Goal: Check status: Check status

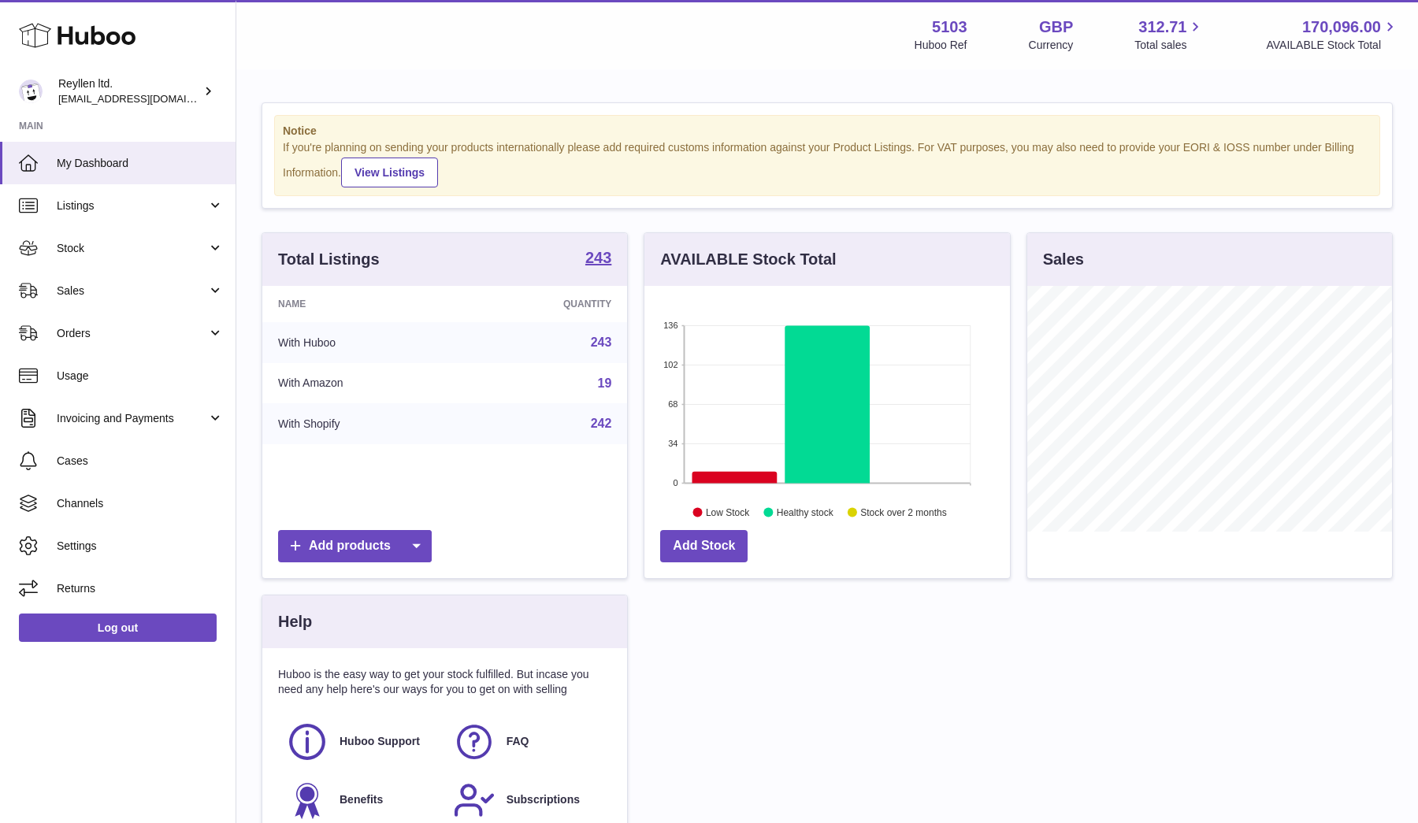
scroll to position [246, 366]
click at [94, 302] on link "Sales" at bounding box center [118, 290] width 236 height 43
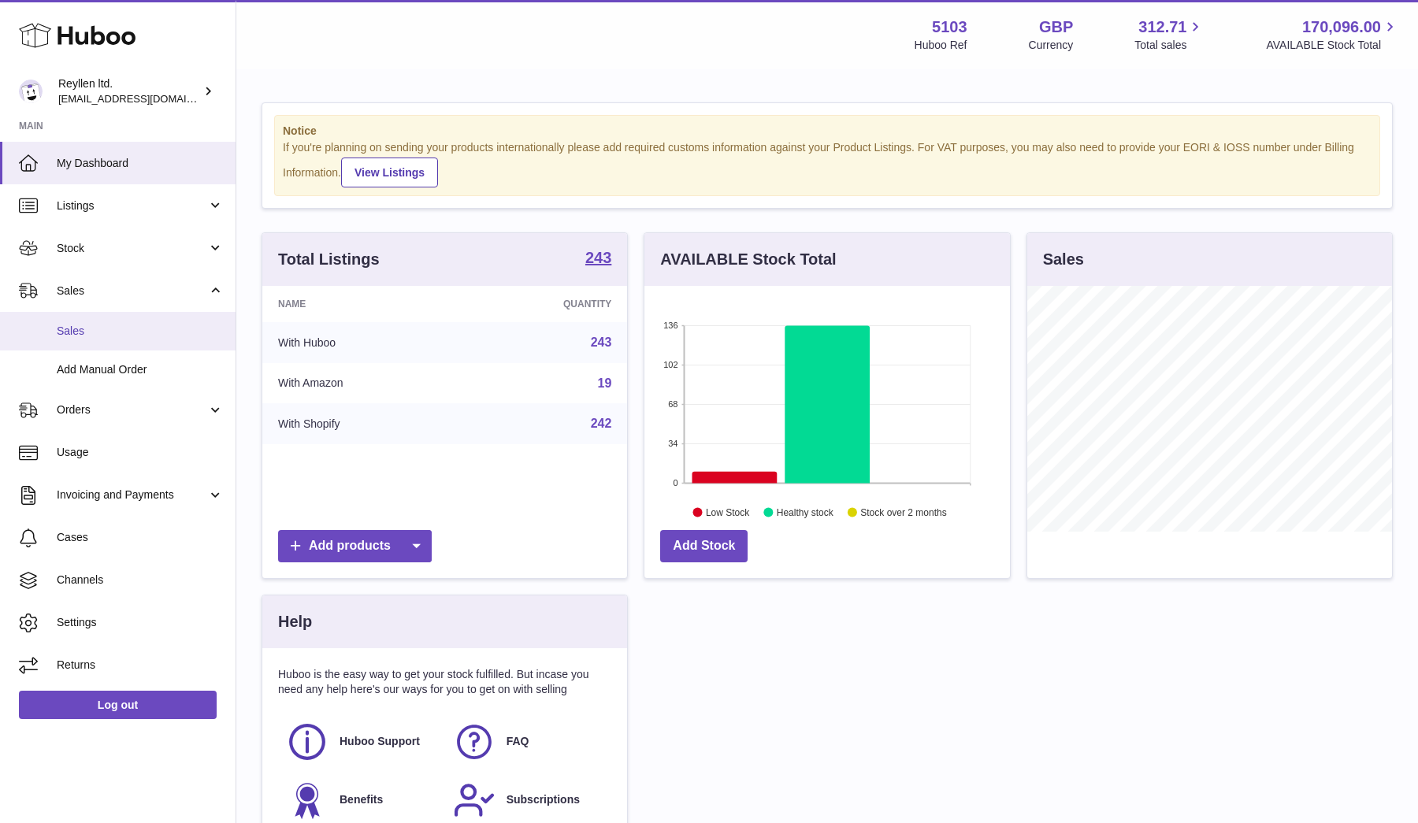
click at [94, 320] on link "Sales" at bounding box center [118, 331] width 236 height 39
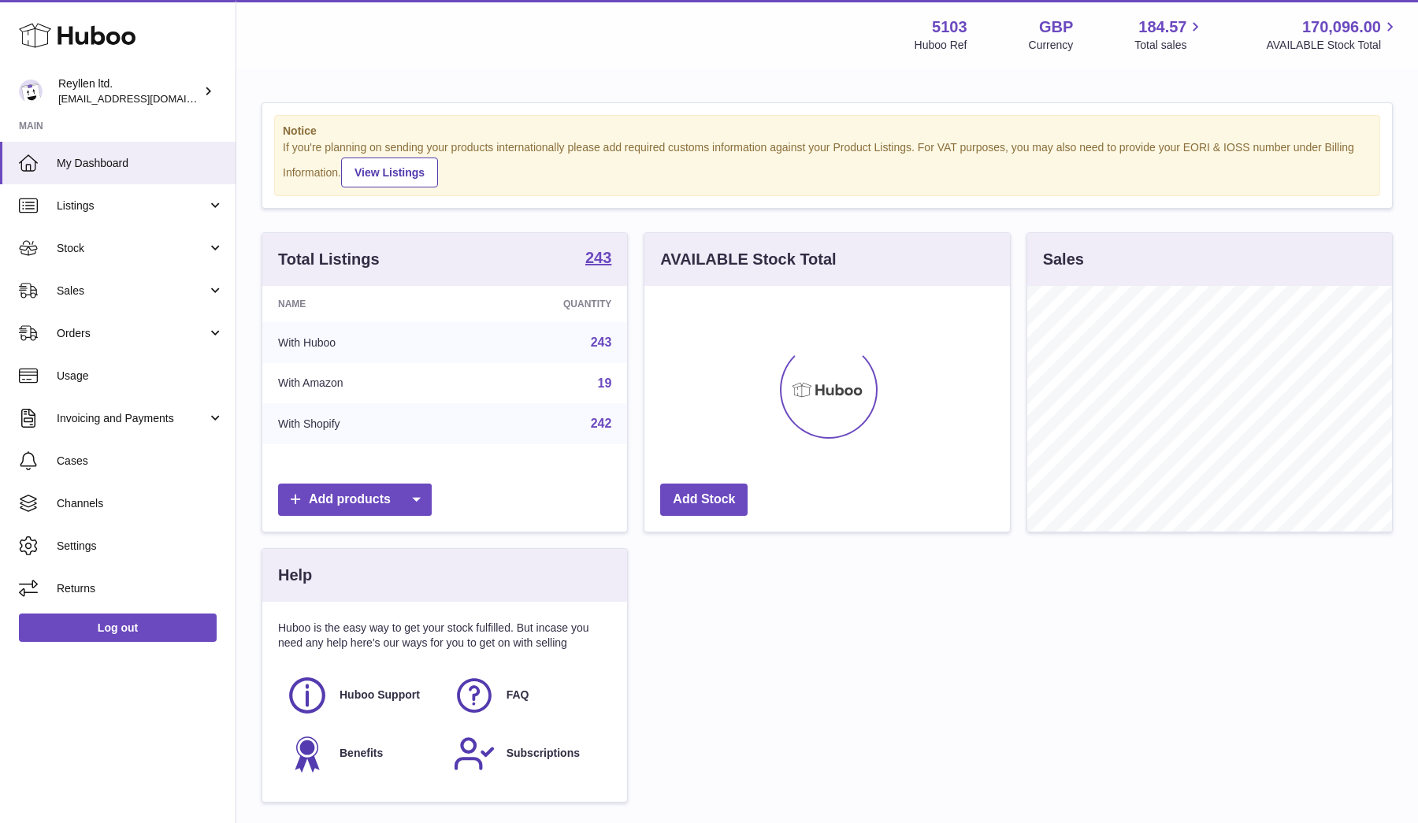
scroll to position [246, 366]
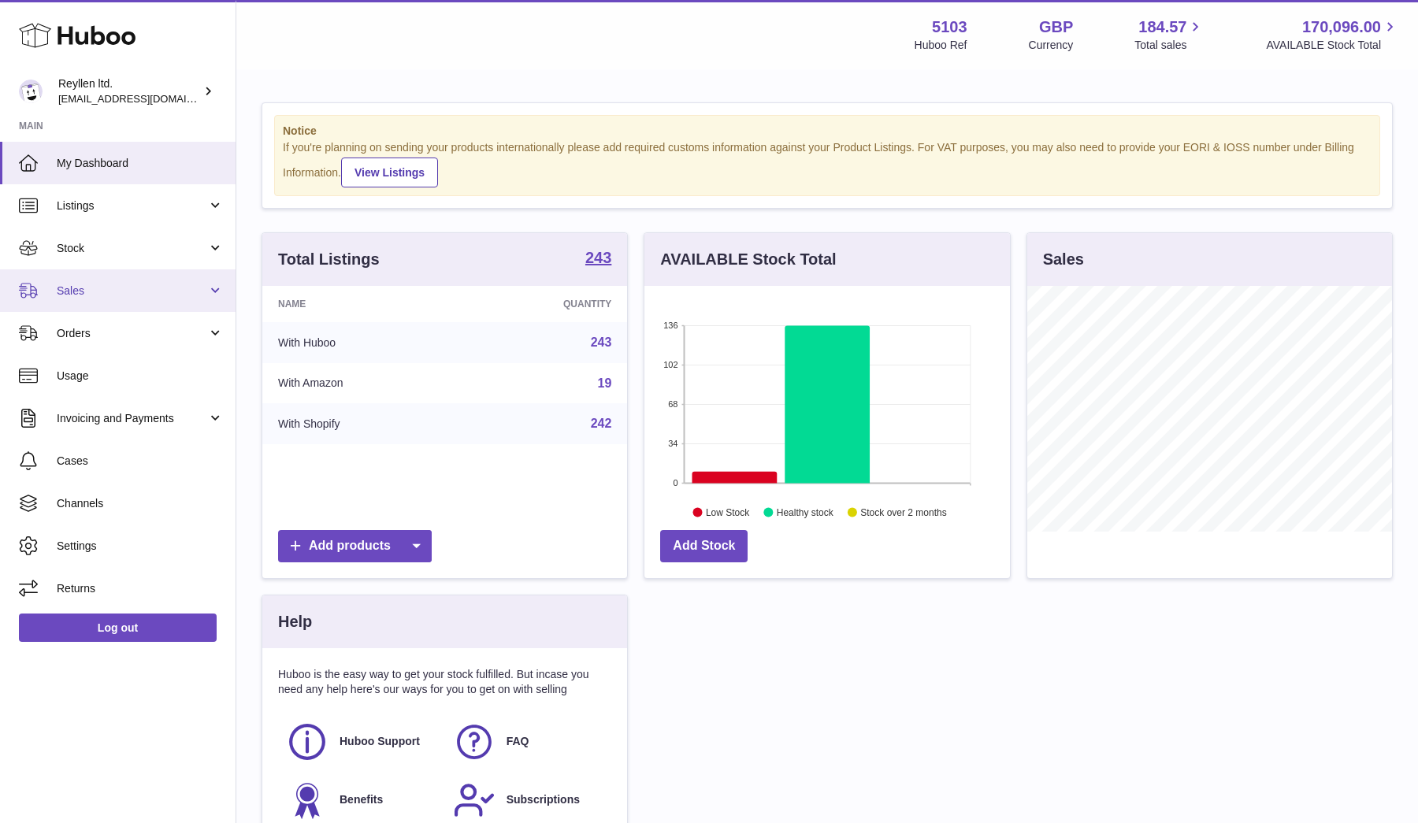
click at [116, 300] on link "Sales" at bounding box center [118, 290] width 236 height 43
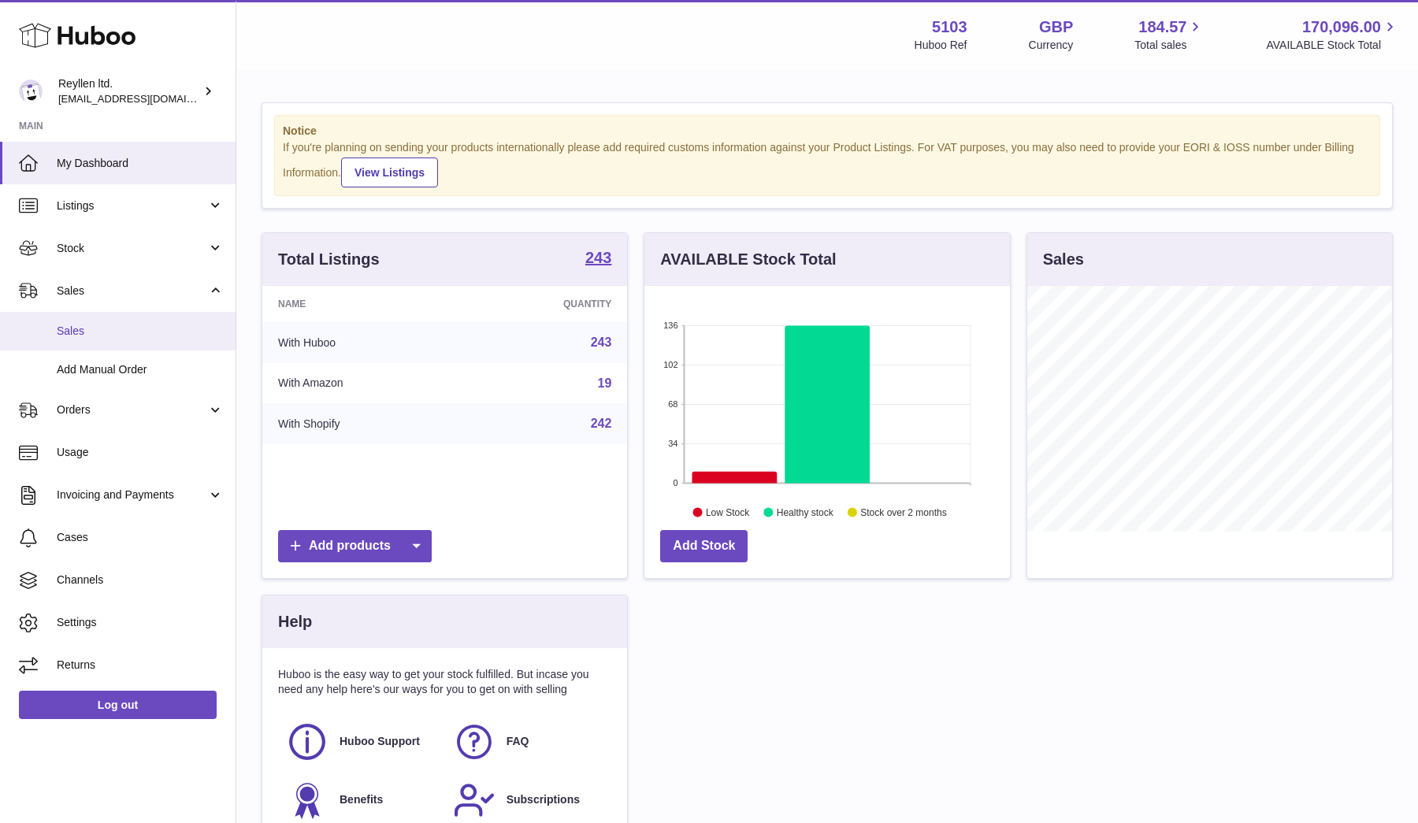
click at [95, 317] on link "Sales" at bounding box center [118, 331] width 236 height 39
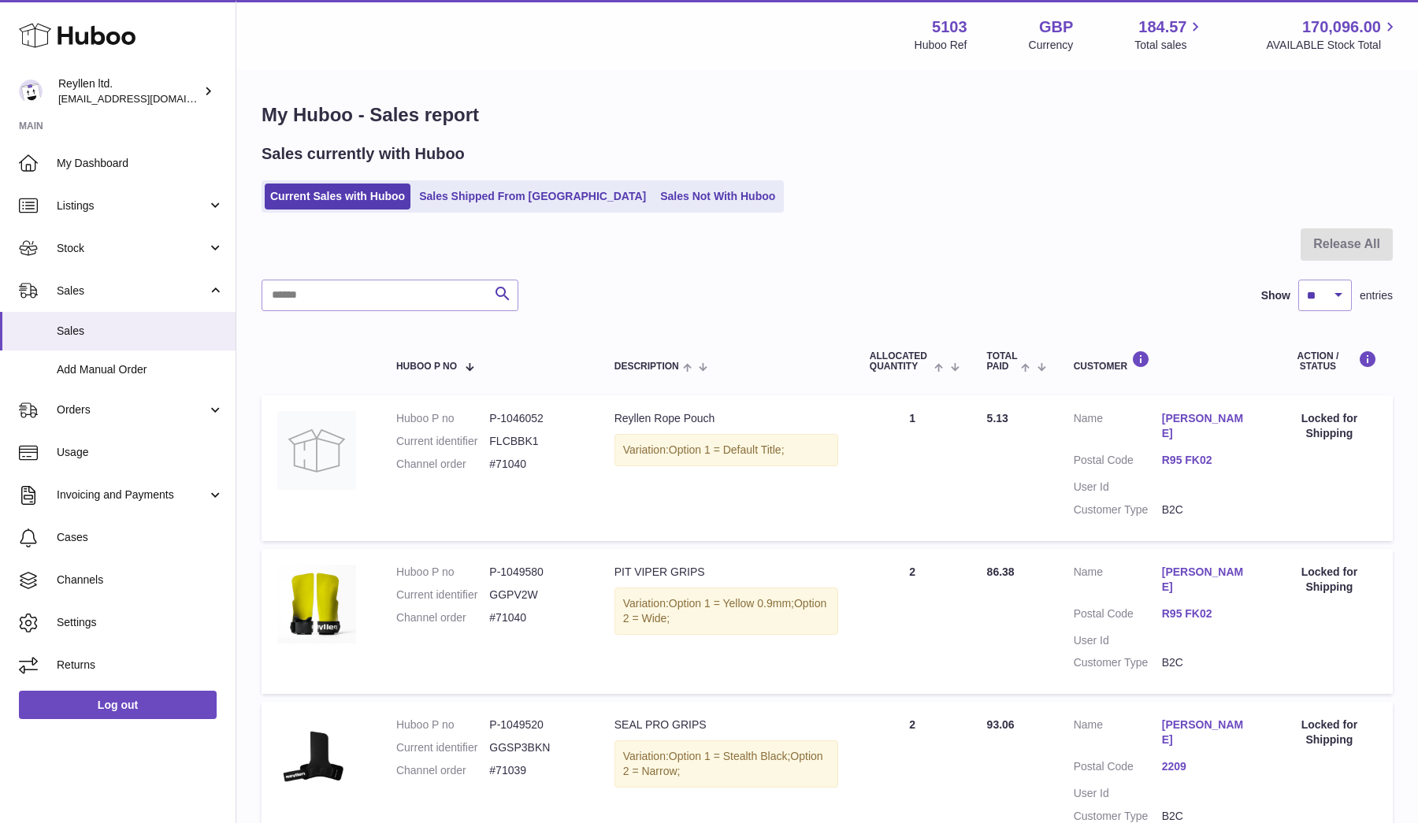
click at [599, 210] on ul "Current Sales with Huboo Sales Shipped From Huboo Sales Not With Huboo" at bounding box center [523, 196] width 522 height 32
click at [655, 206] on link "Sales Not With Huboo" at bounding box center [718, 197] width 126 height 26
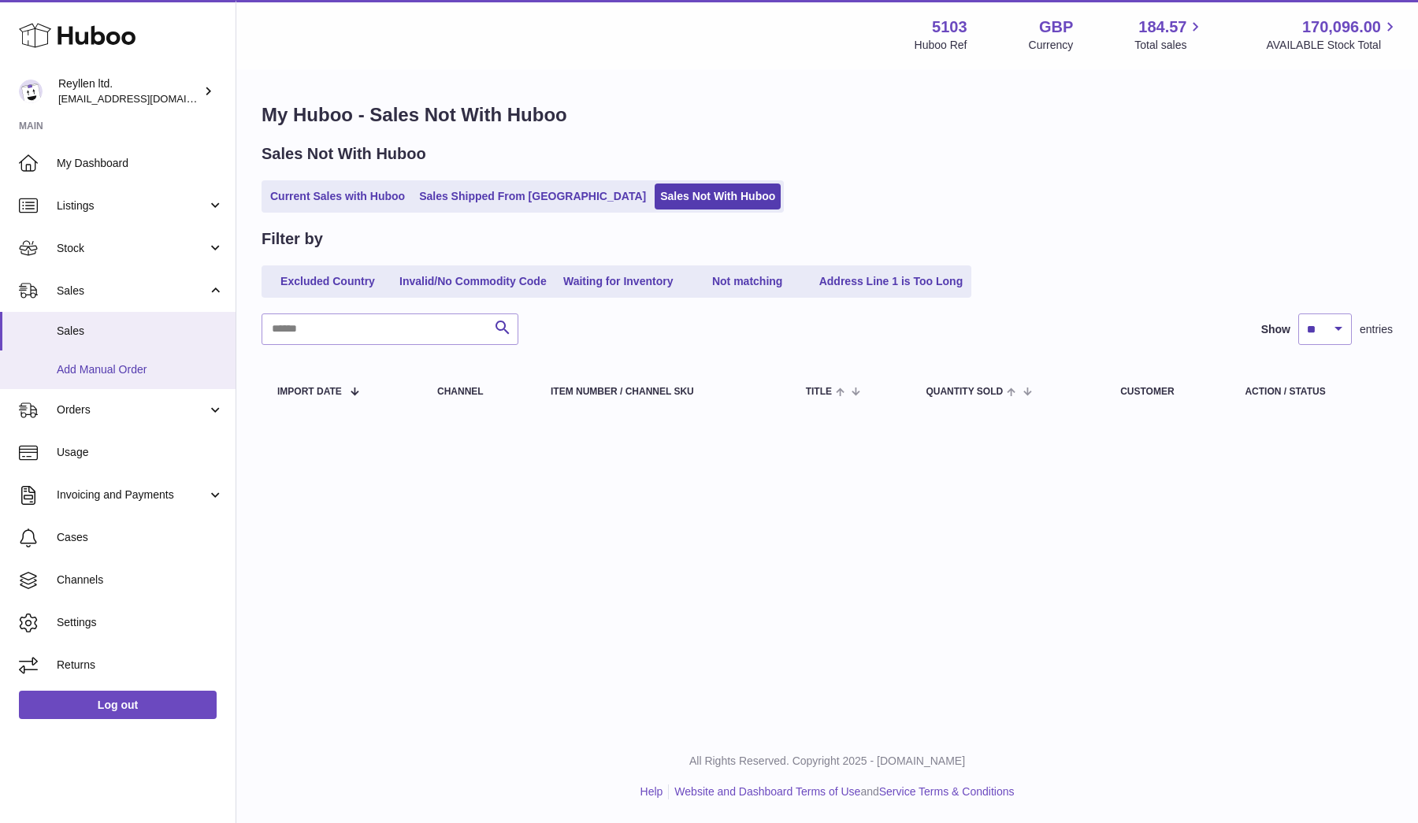
click at [81, 362] on span "Add Manual Order" at bounding box center [140, 369] width 167 height 15
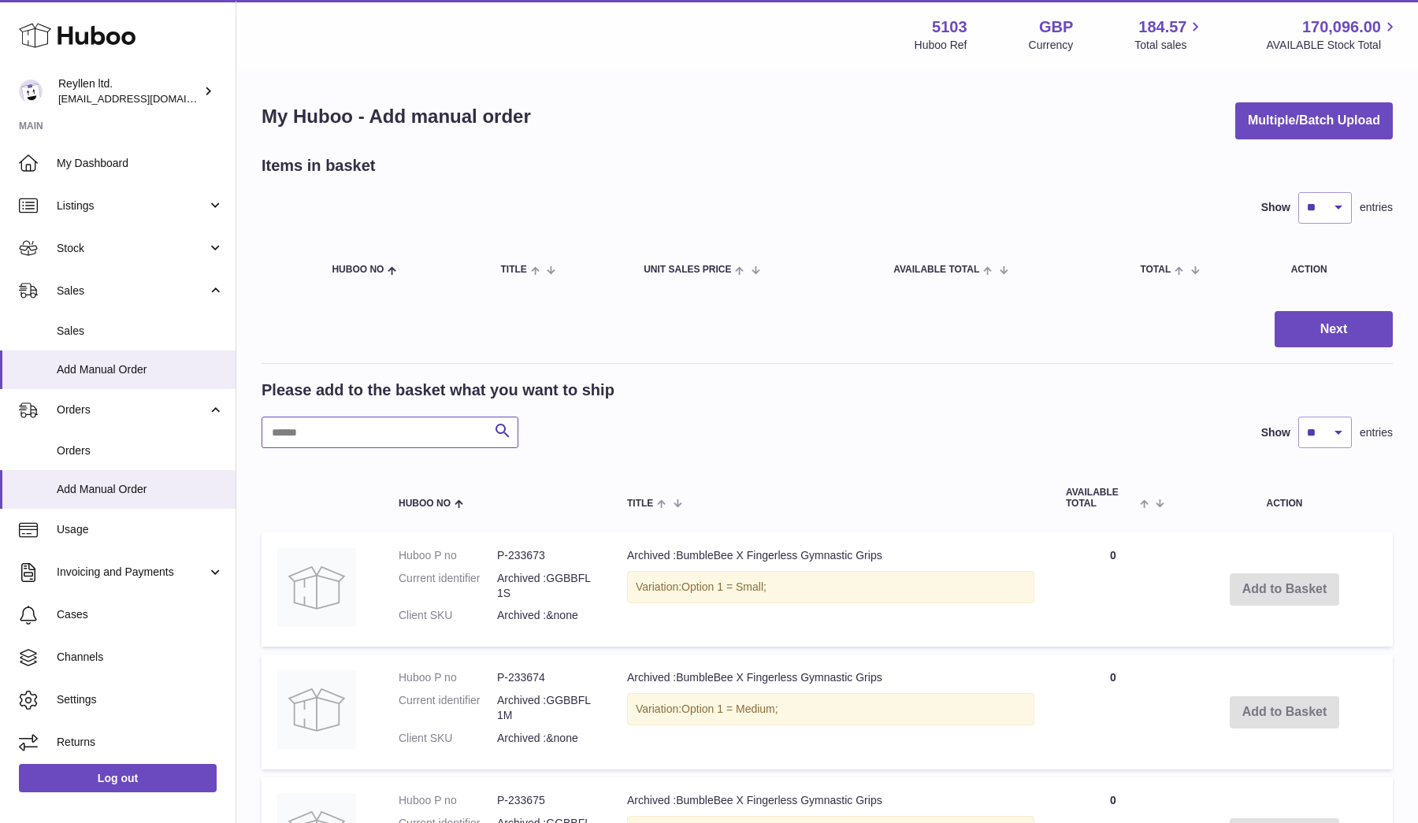
click at [306, 431] on input "text" at bounding box center [390, 433] width 257 height 32
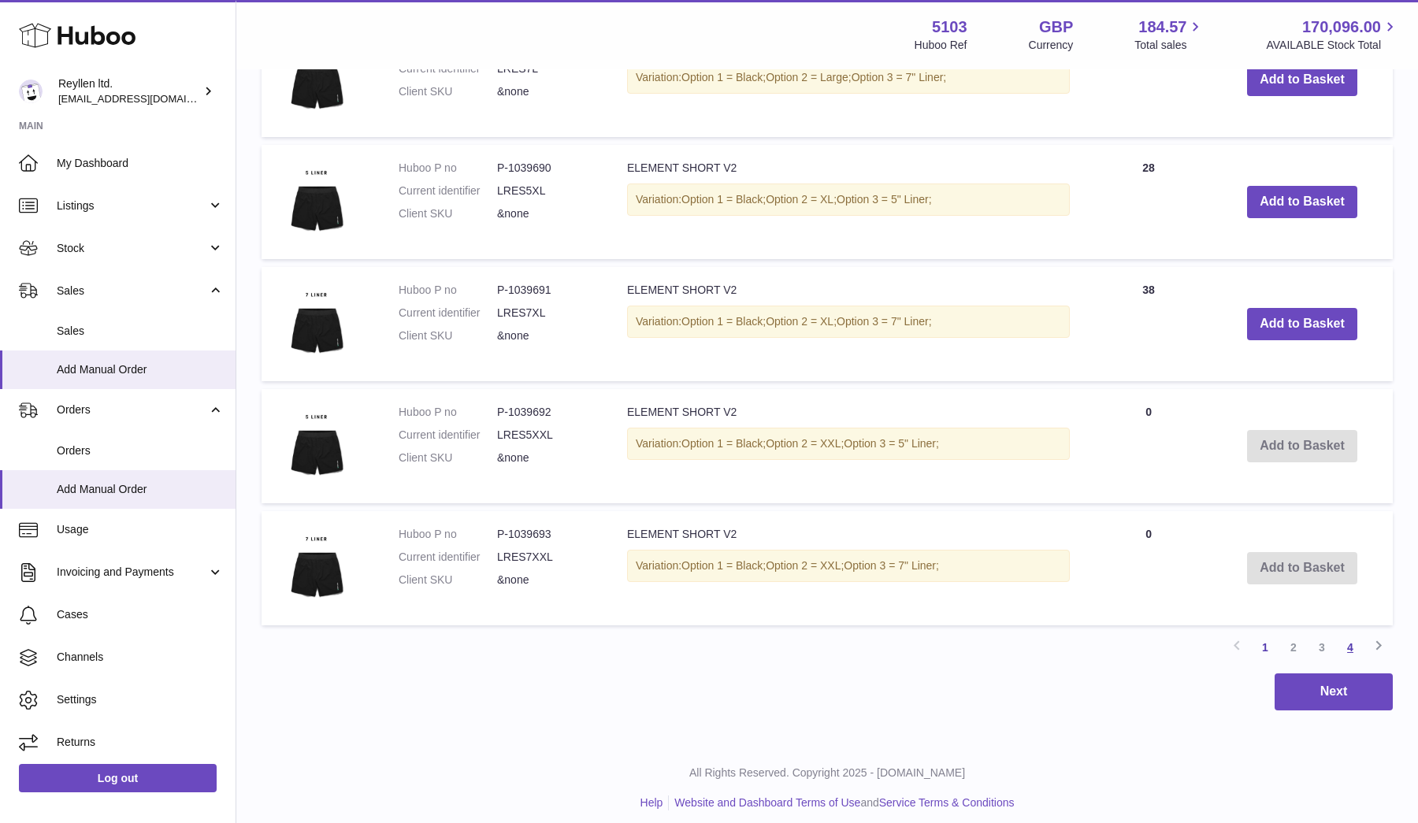
type input "*******"
click at [1363, 644] on link "4" at bounding box center [1350, 647] width 28 height 28
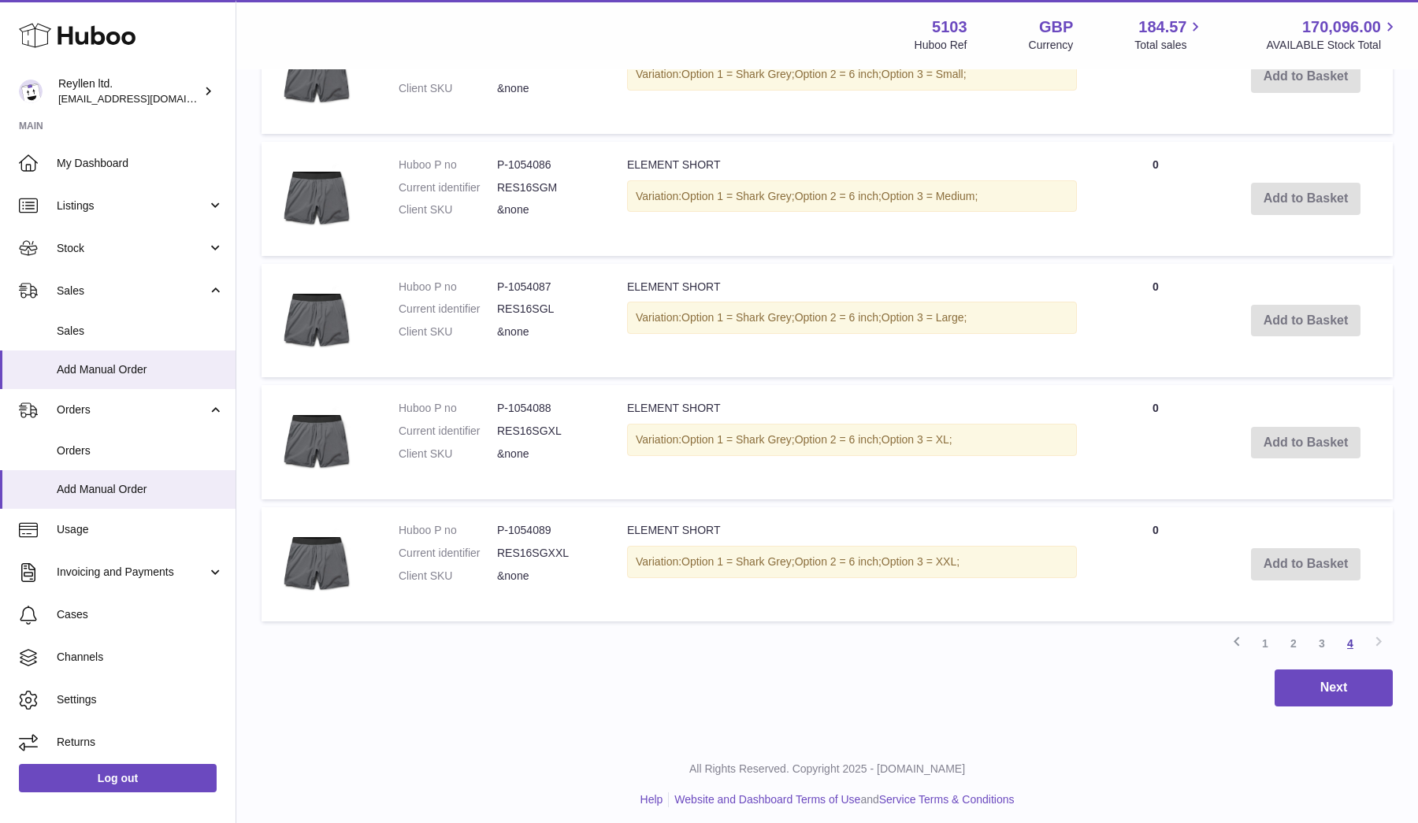
click at [1337, 639] on link "4" at bounding box center [1350, 643] width 28 height 28
click at [1328, 630] on link "3" at bounding box center [1322, 643] width 28 height 28
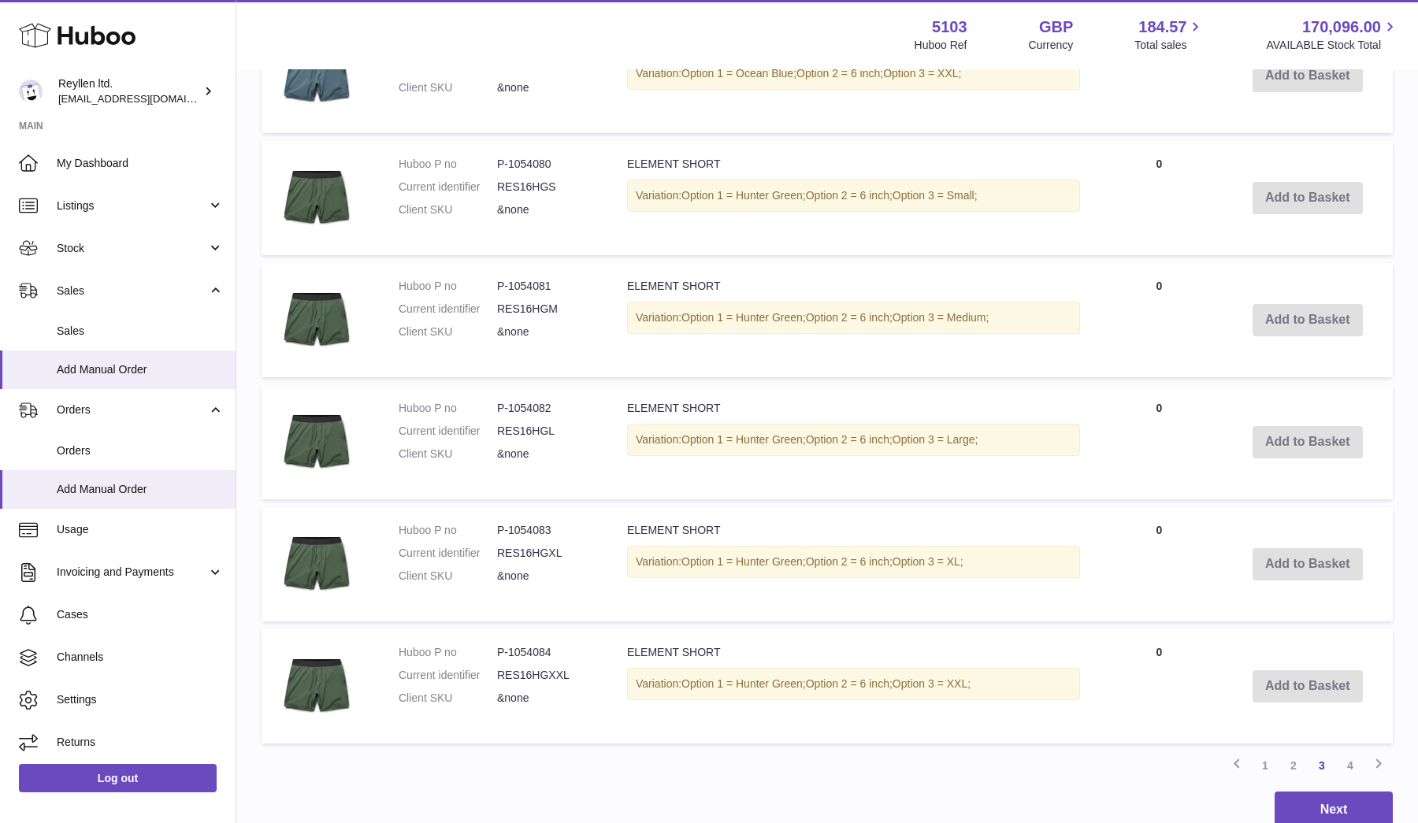
scroll to position [1087, 0]
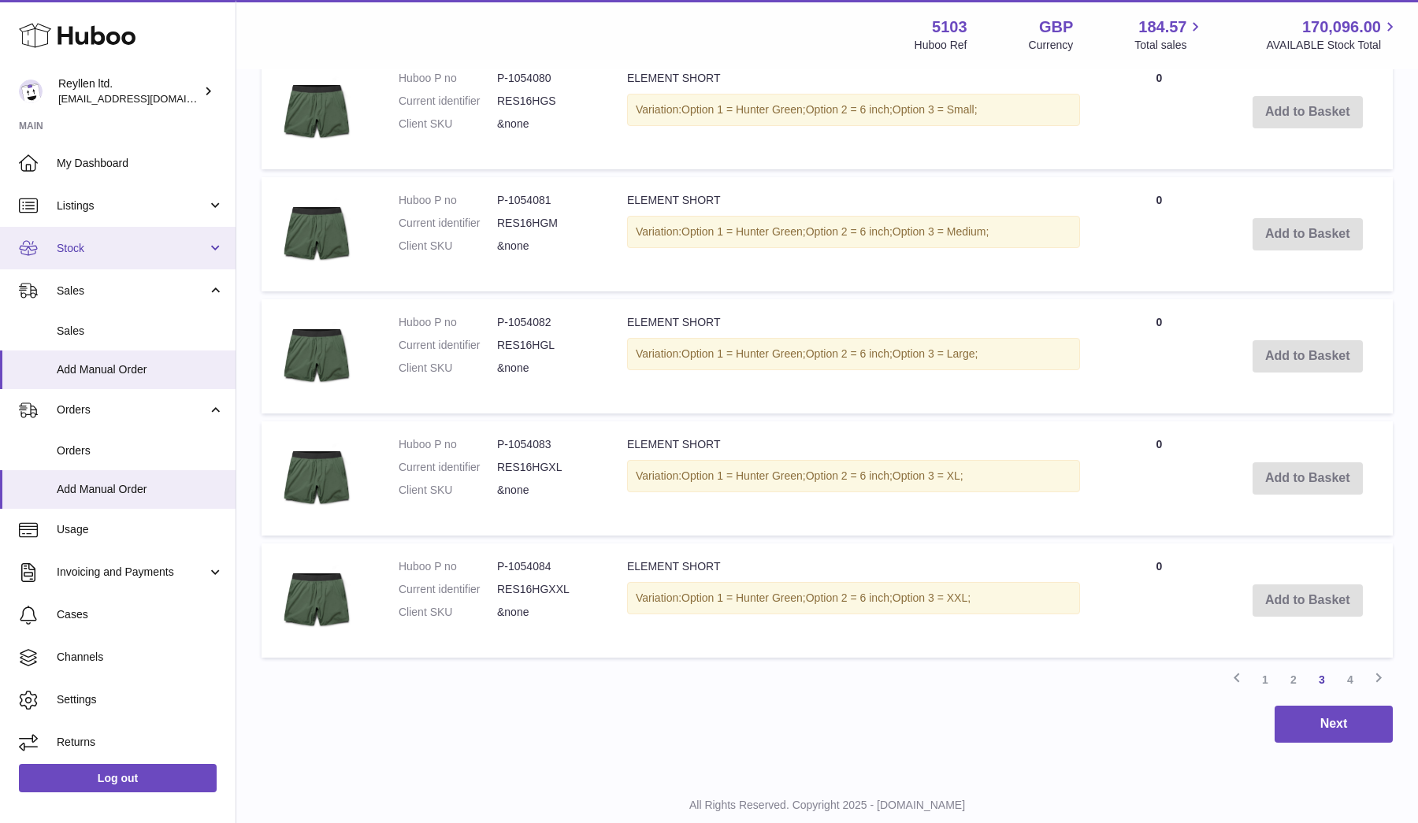
click at [77, 249] on span "Stock" at bounding box center [132, 248] width 150 height 15
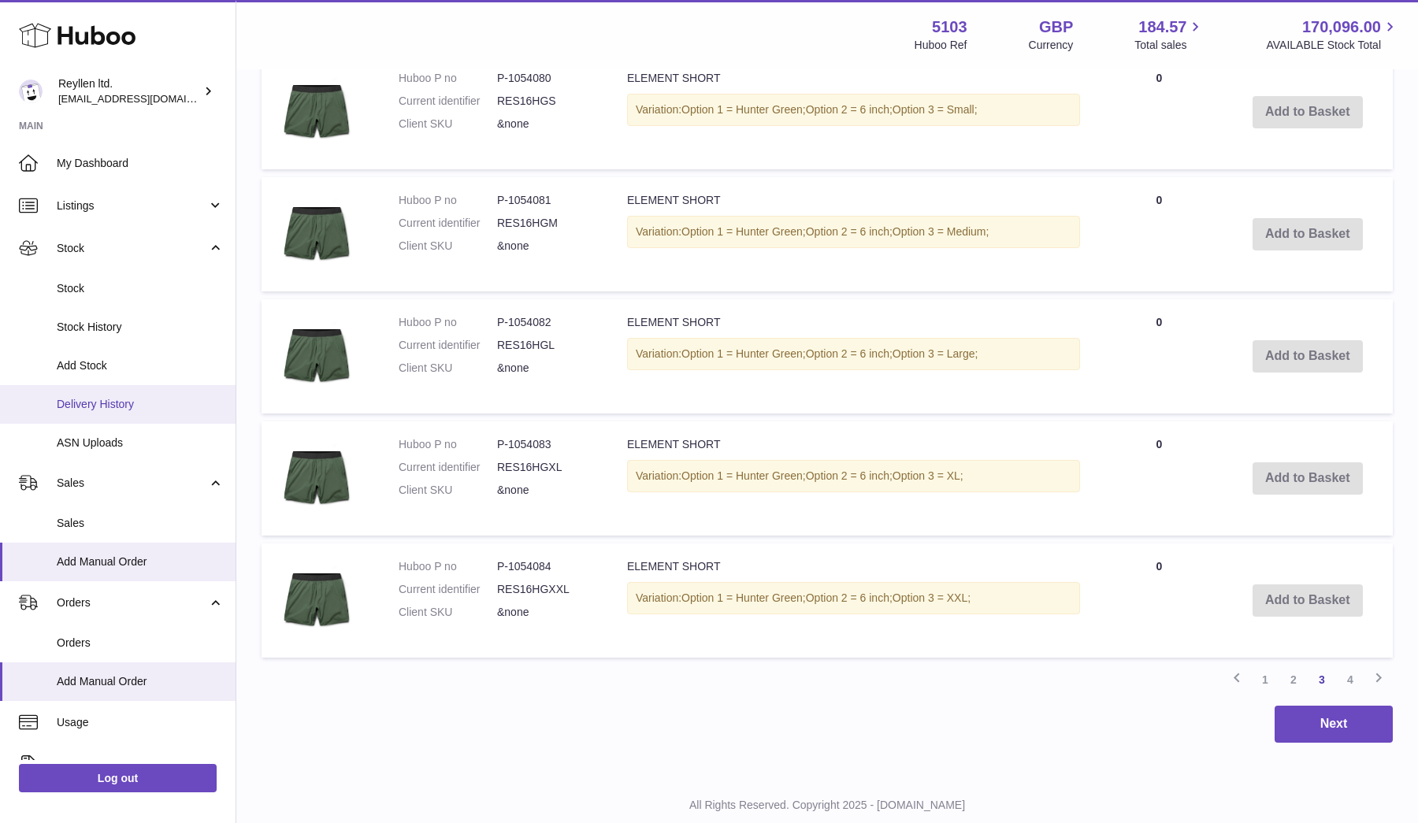
click at [76, 402] on span "Delivery History" at bounding box center [140, 404] width 167 height 15
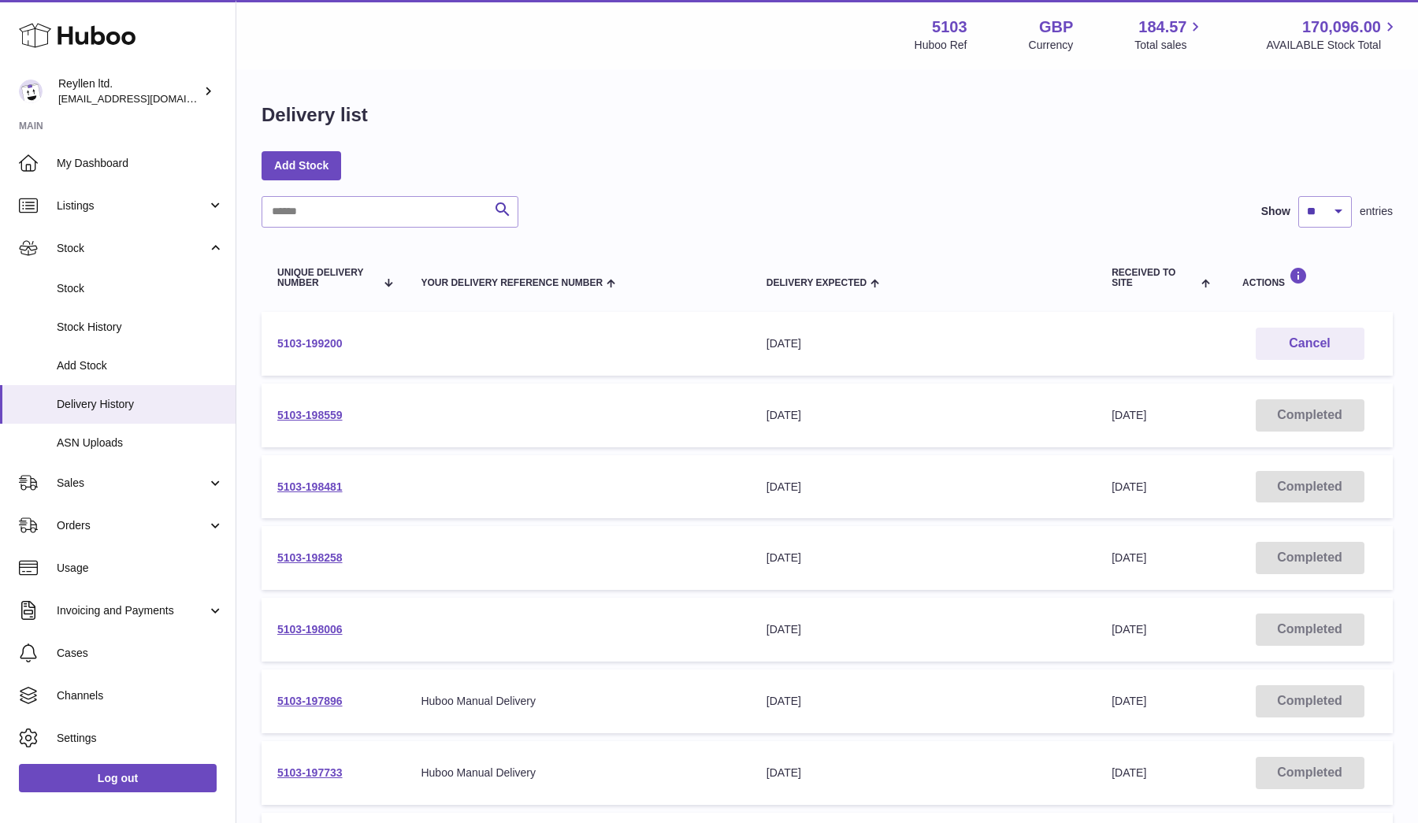
click at [330, 343] on link "5103-199200" at bounding box center [309, 343] width 65 height 13
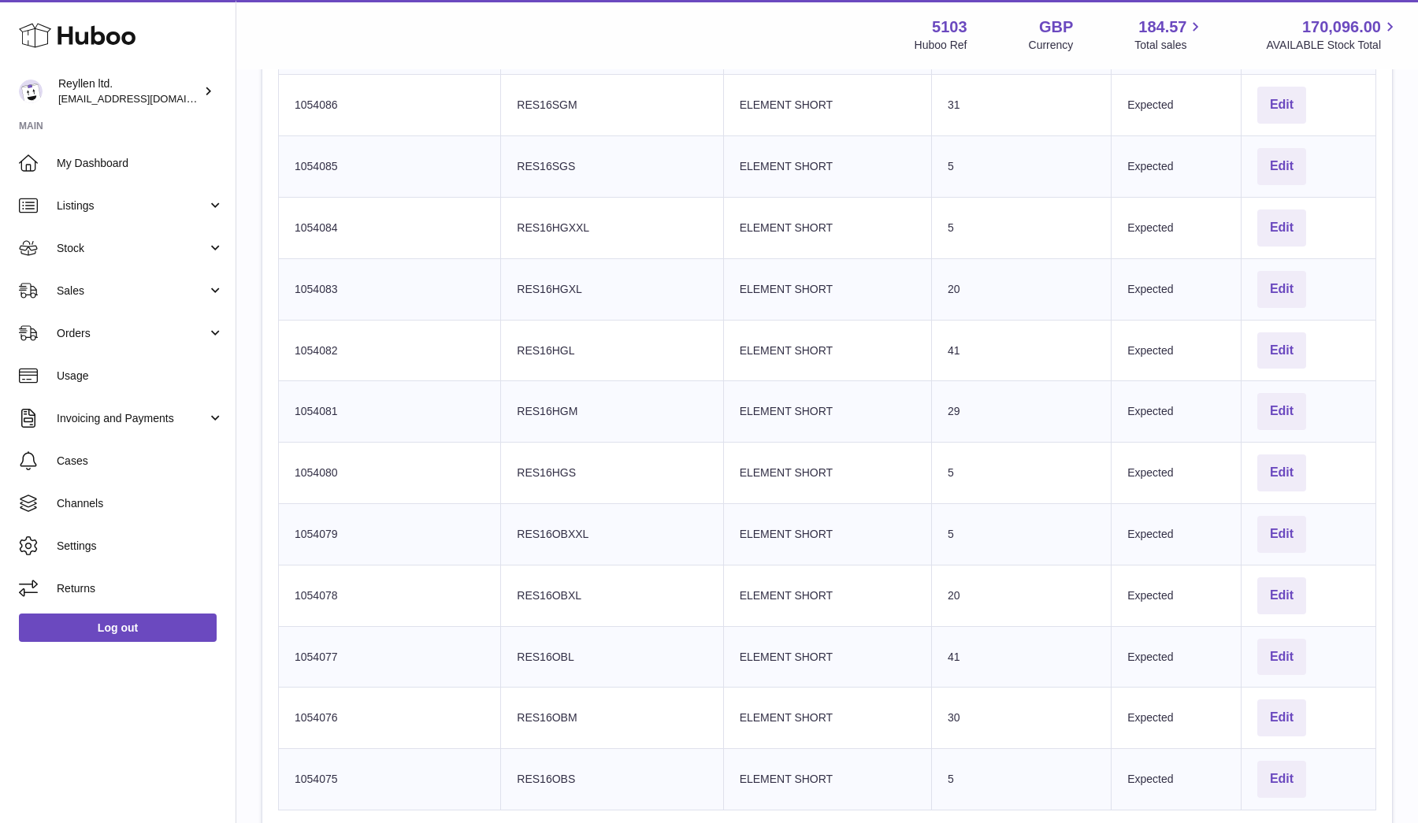
scroll to position [699, 0]
